Goal: Information Seeking & Learning: Learn about a topic

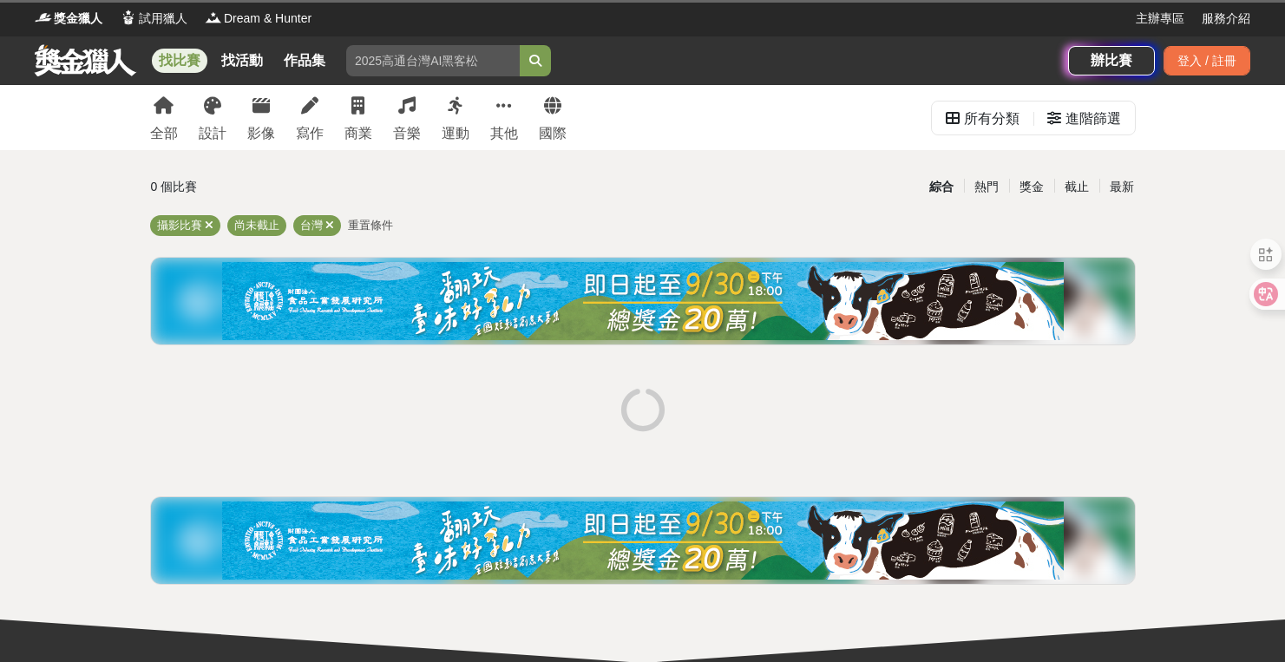
click at [541, 297] on img at bounding box center [643, 301] width 842 height 78
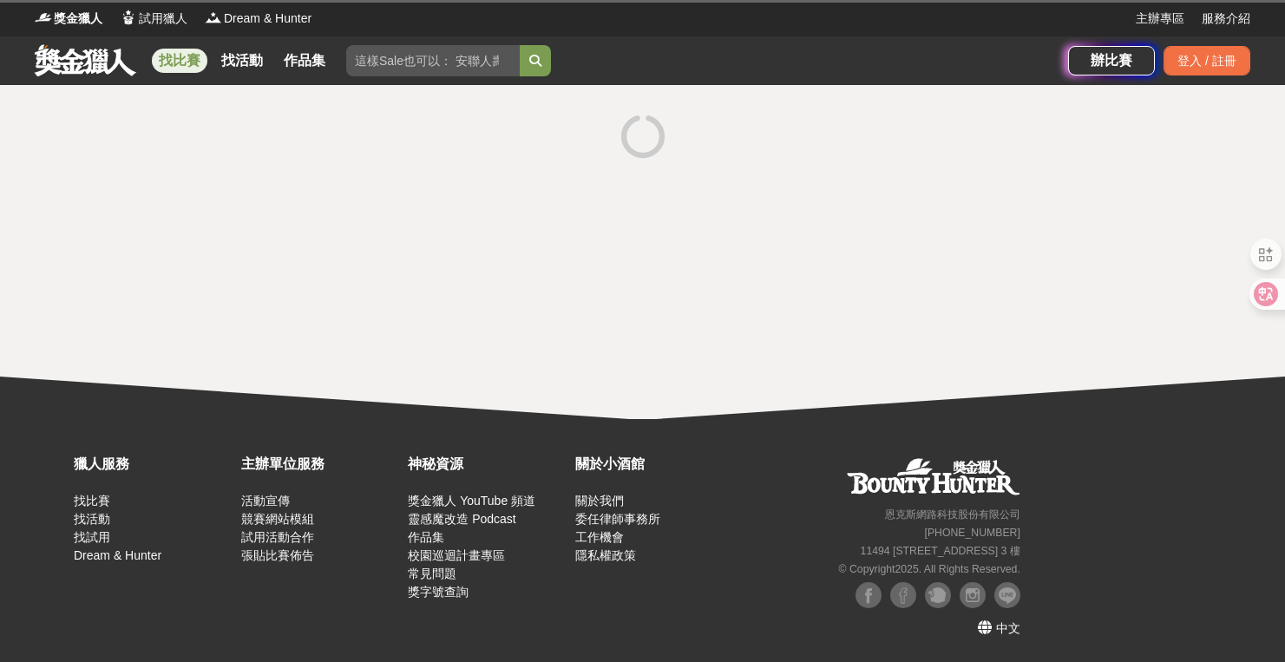
click at [646, 134] on icon at bounding box center [643, 137] width 46 height 46
click at [109, 62] on link at bounding box center [85, 59] width 105 height 33
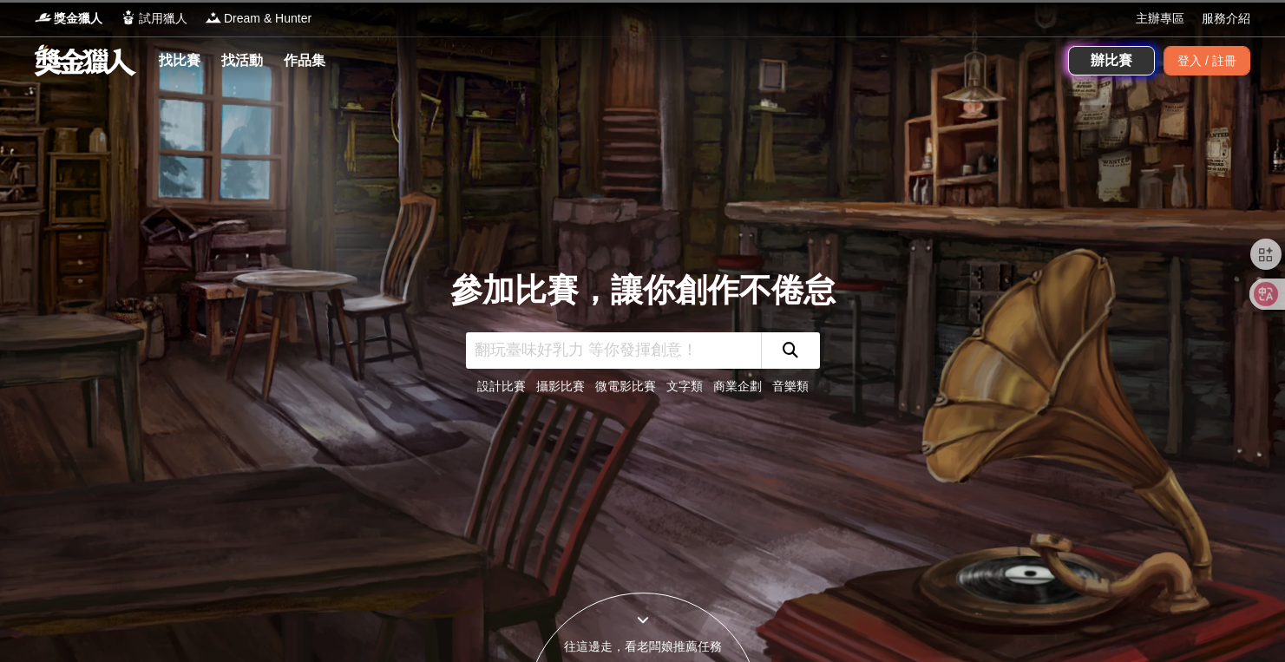
click at [562, 384] on link "攝影比賽" at bounding box center [560, 386] width 49 height 14
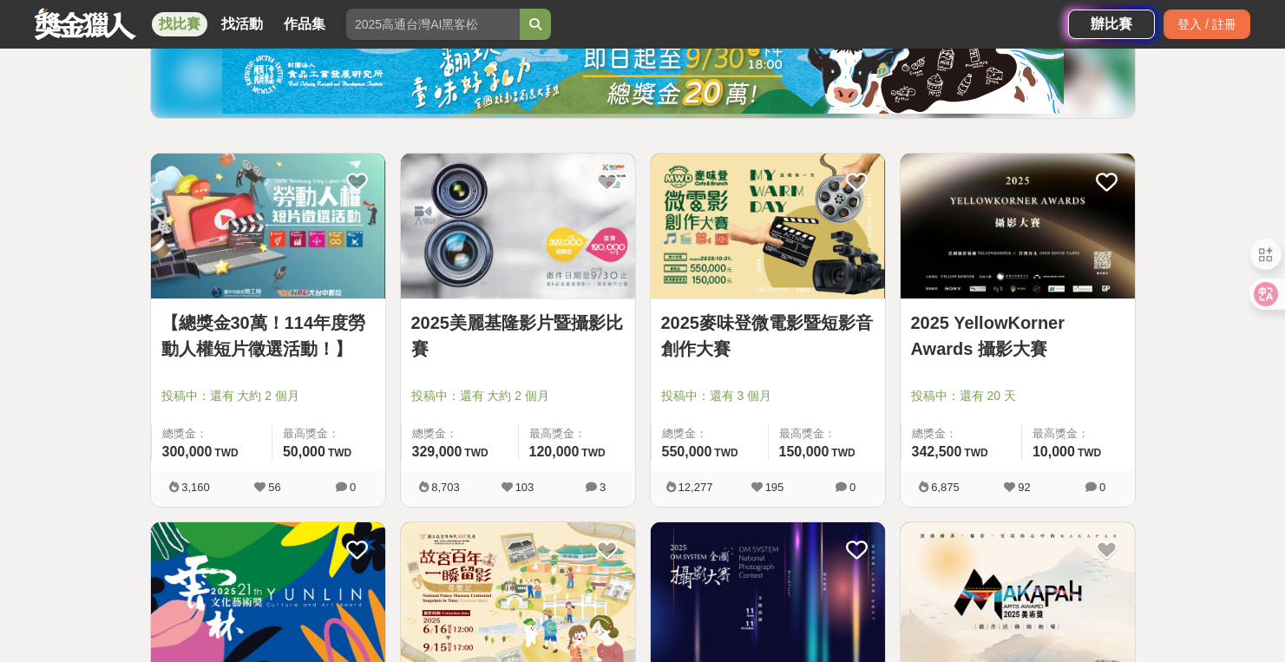
scroll to position [229, 0]
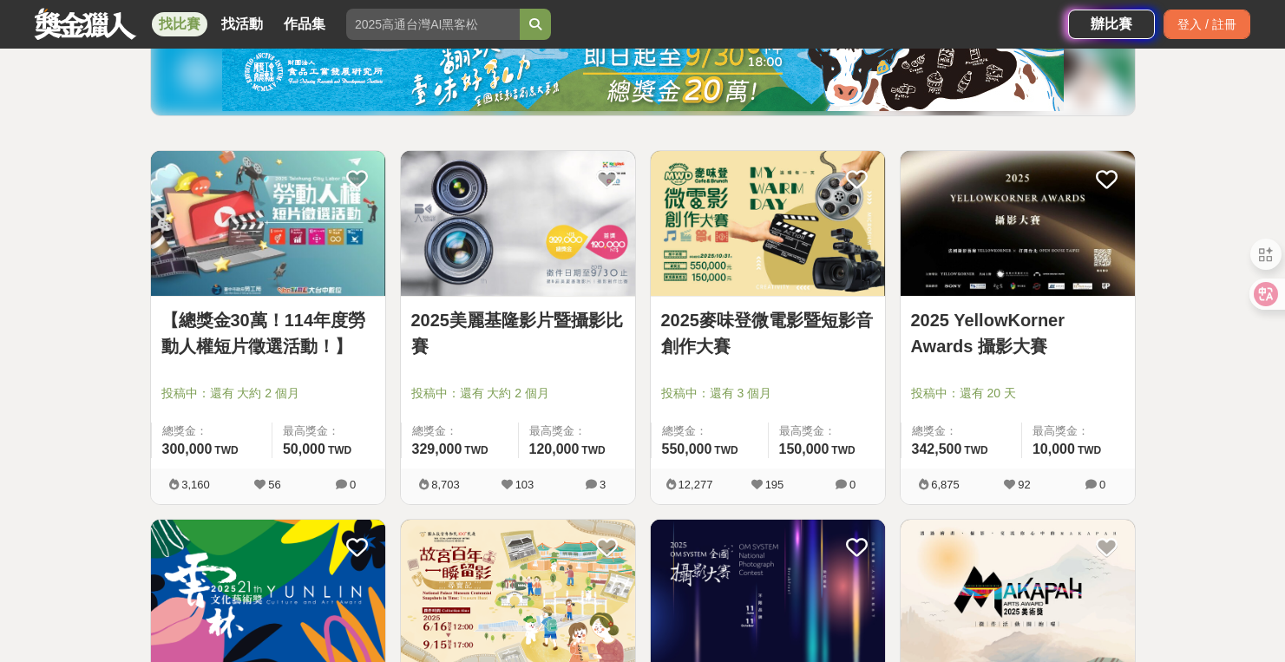
click at [534, 317] on link "2025美麗基隆影片暨攝影比賽" at bounding box center [517, 333] width 213 height 52
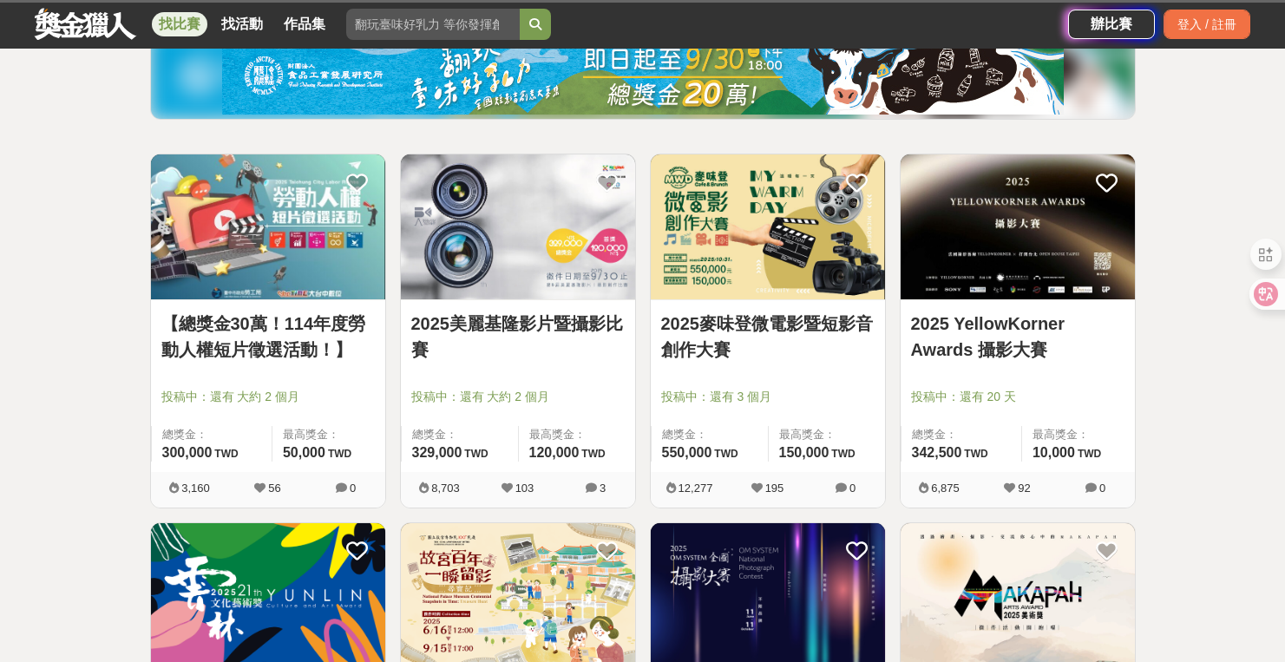
scroll to position [229, 0]
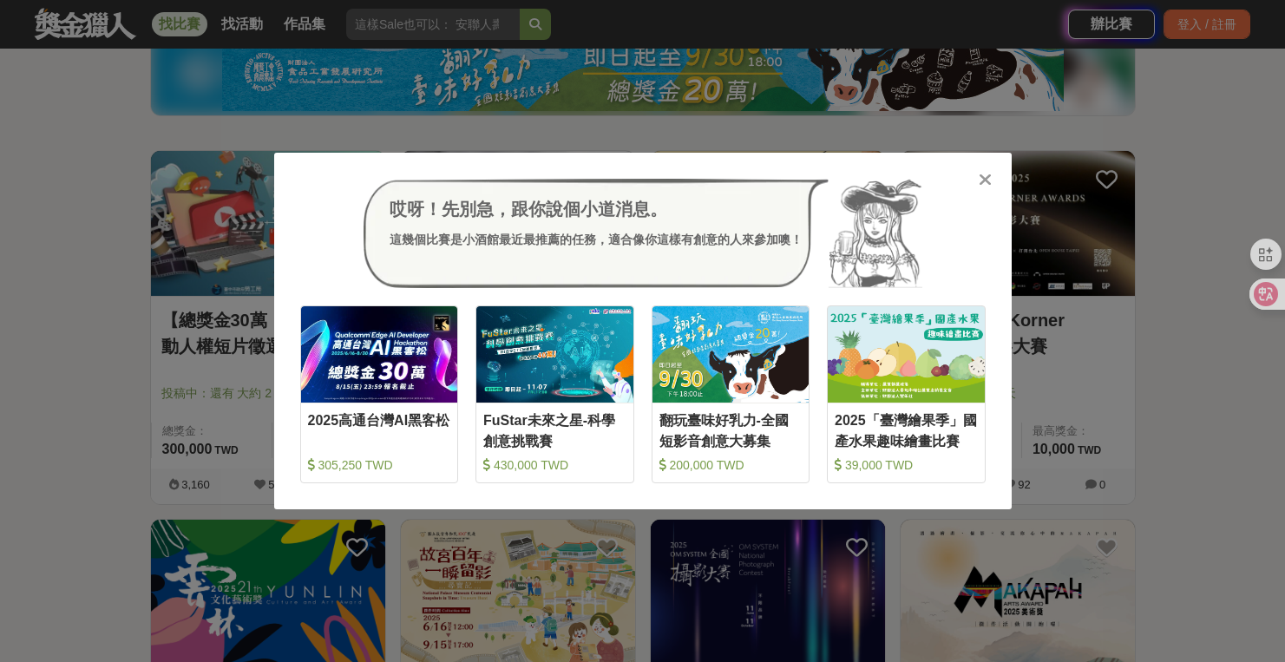
click at [990, 175] on icon at bounding box center [985, 179] width 13 height 17
